Goal: Navigation & Orientation: Find specific page/section

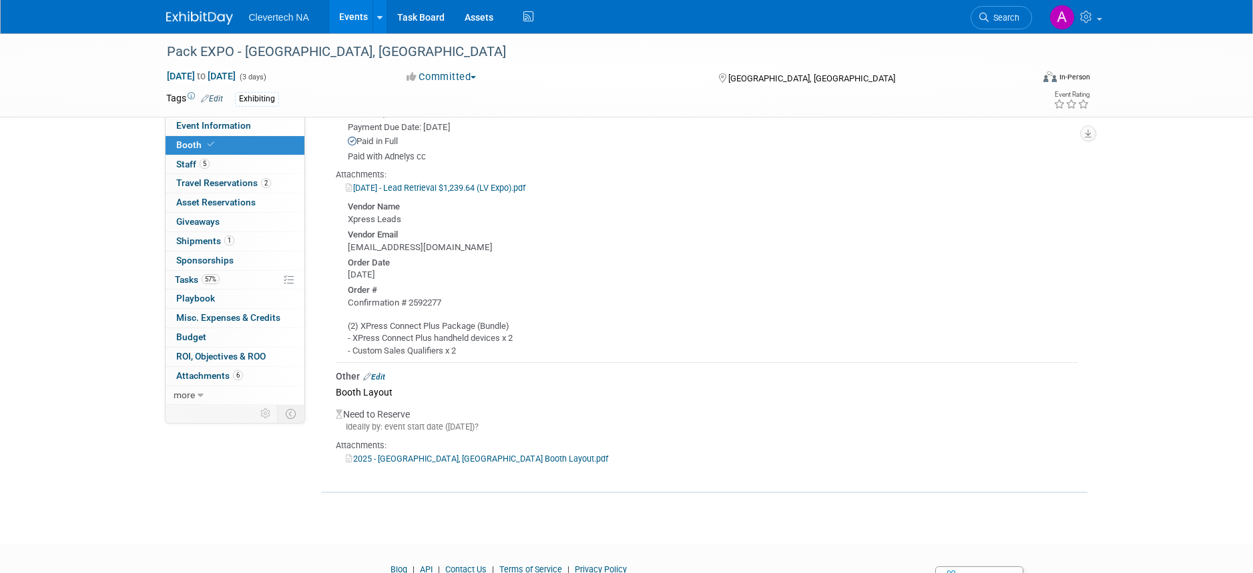
click at [197, 13] on img at bounding box center [199, 17] width 67 height 13
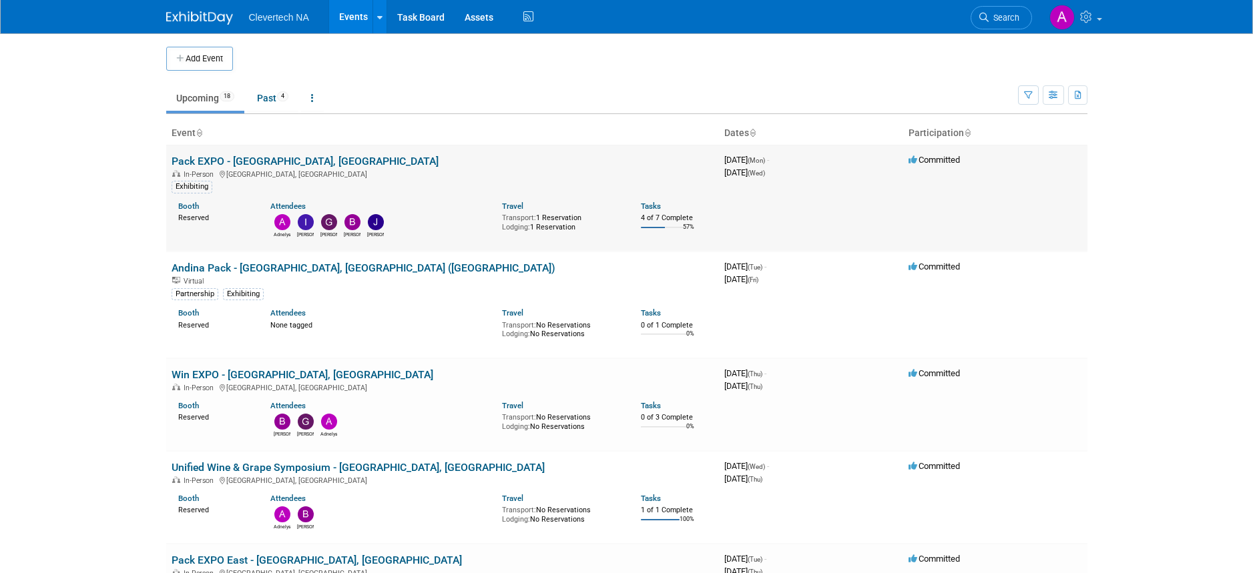
click at [272, 160] on link "Pack EXPO - [GEOGRAPHIC_DATA], [GEOGRAPHIC_DATA]" at bounding box center [305, 161] width 267 height 13
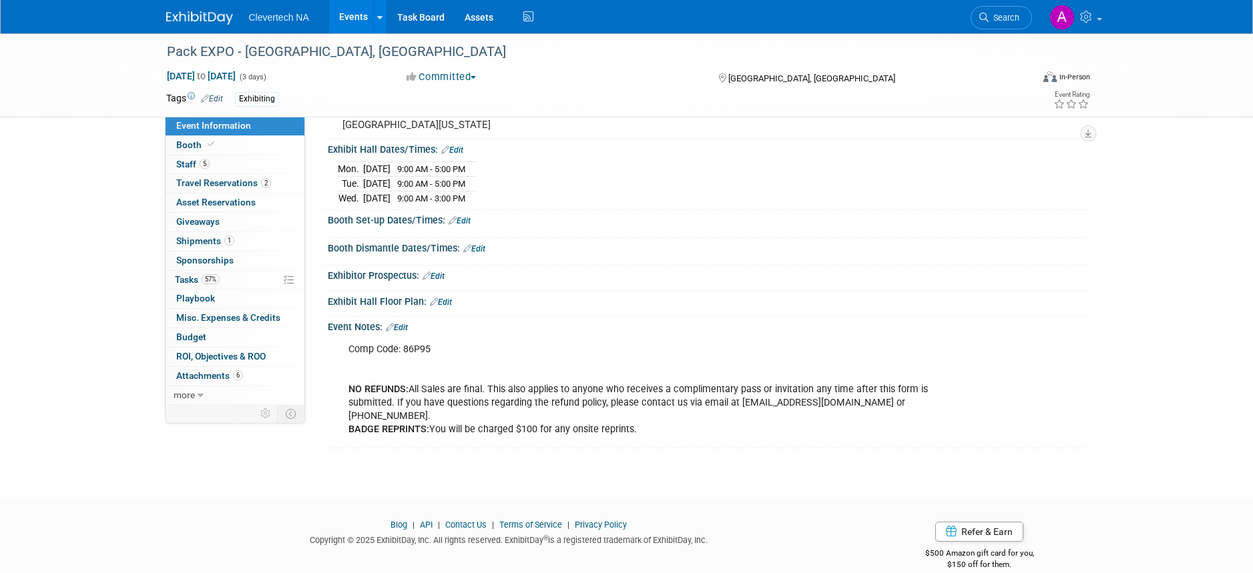
scroll to position [134, 0]
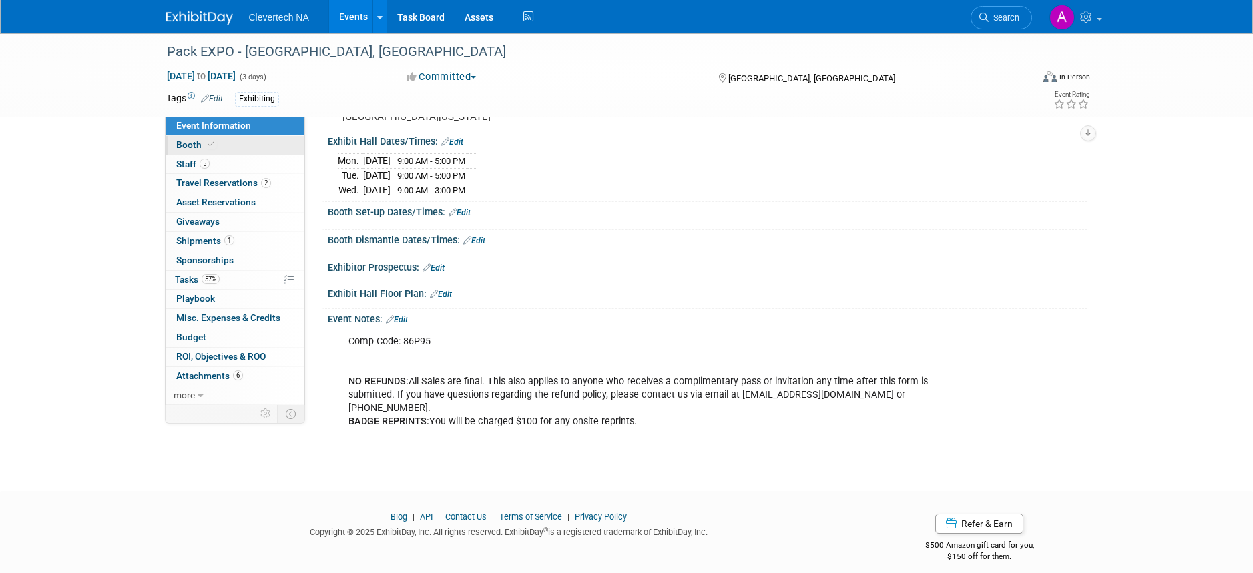
click at [198, 143] on span "Booth" at bounding box center [196, 145] width 41 height 11
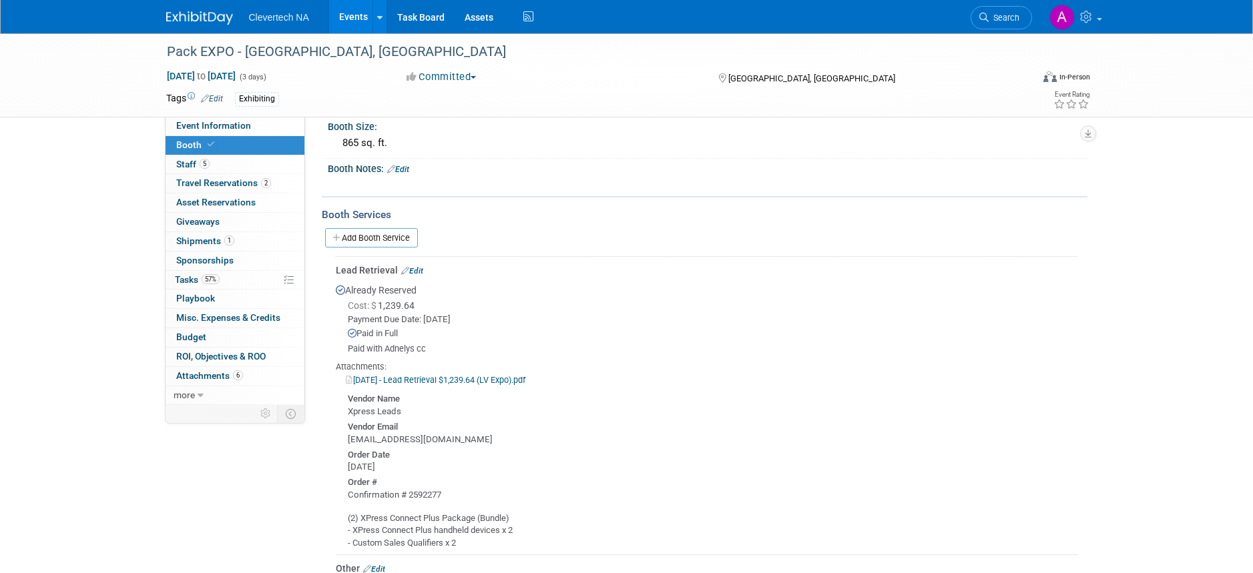
scroll to position [0, 0]
